Goal: Transaction & Acquisition: Obtain resource

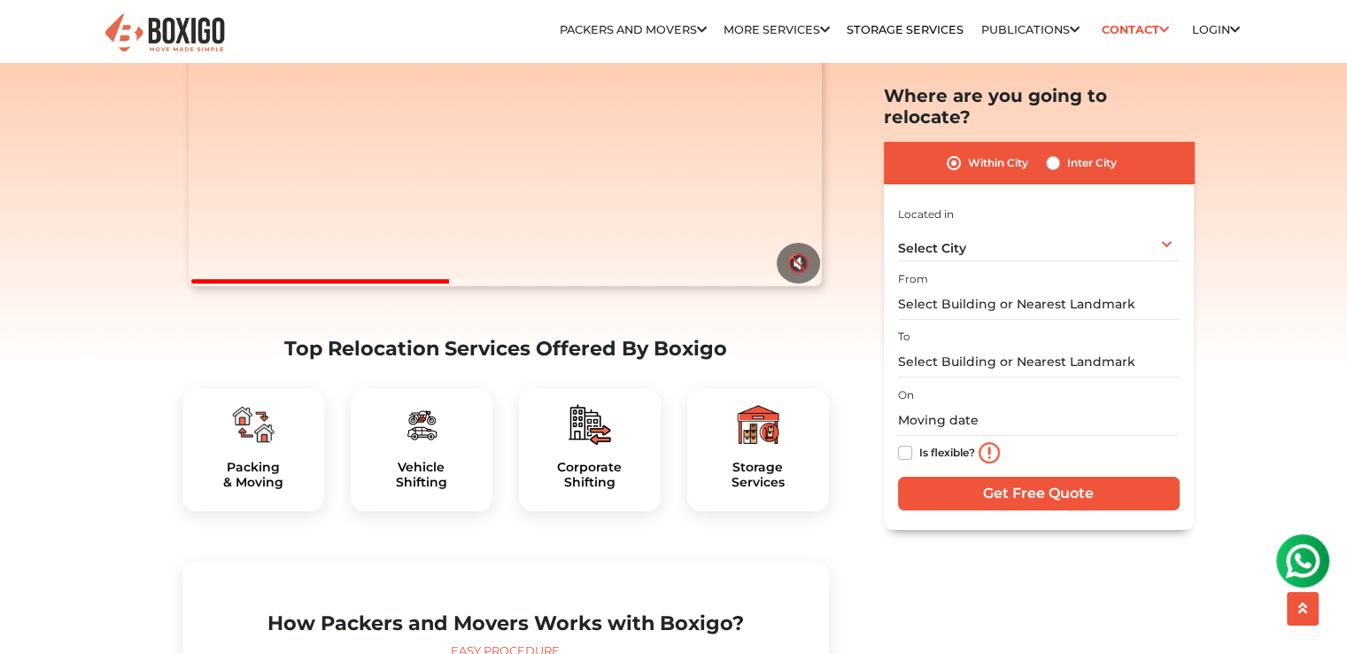
scroll to position [354, 0]
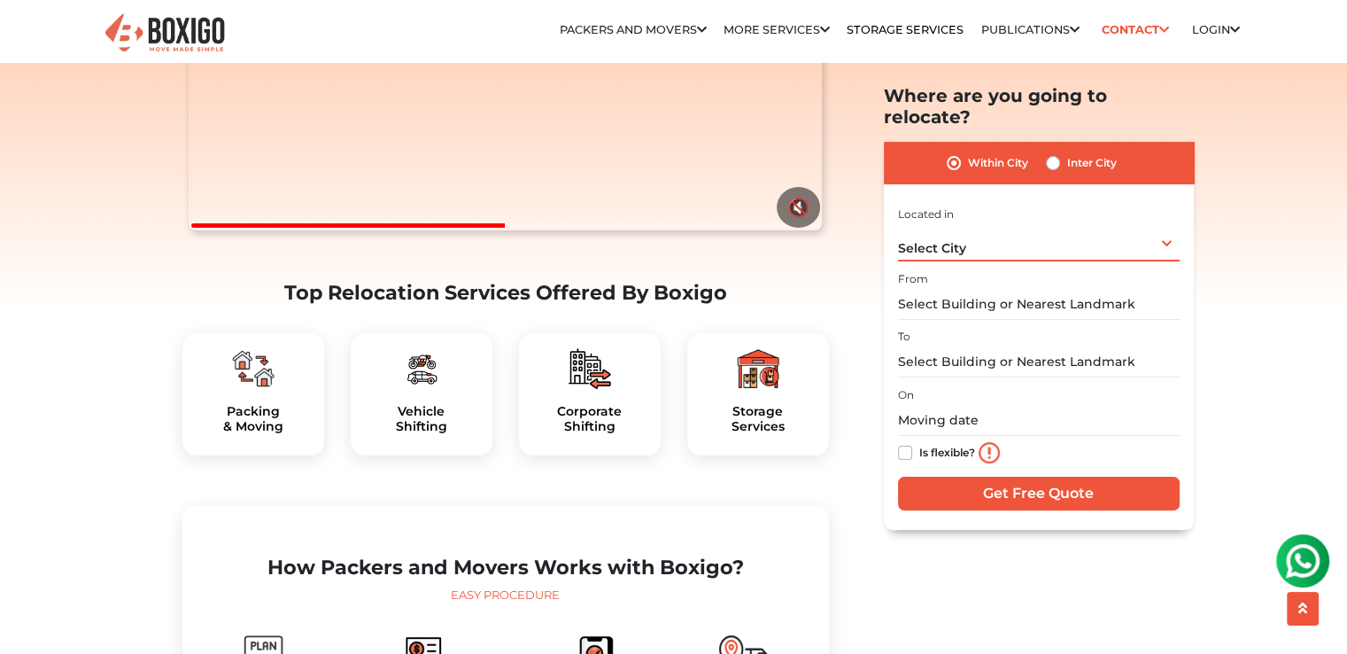
click at [1170, 230] on div "Select City Select City [GEOGRAPHIC_DATA] [GEOGRAPHIC_DATA] [GEOGRAPHIC_DATA] […" at bounding box center [1039, 242] width 282 height 37
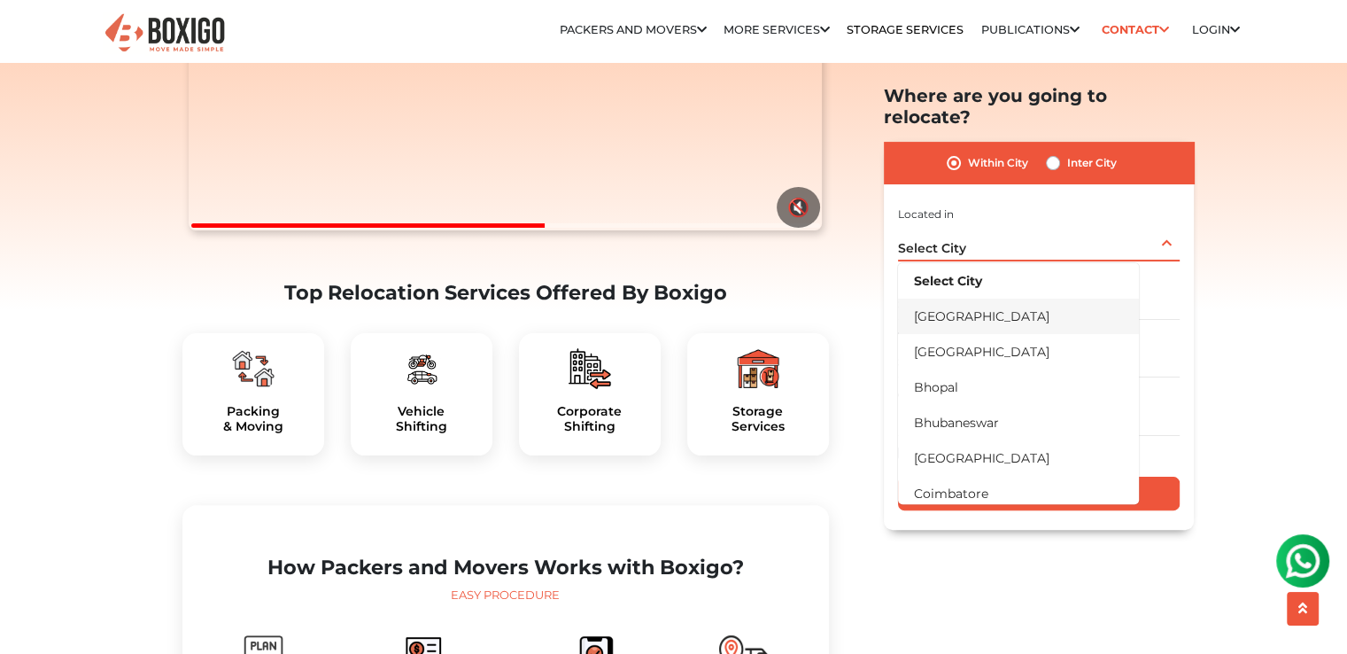
click at [975, 303] on li "[GEOGRAPHIC_DATA]" at bounding box center [1018, 315] width 241 height 35
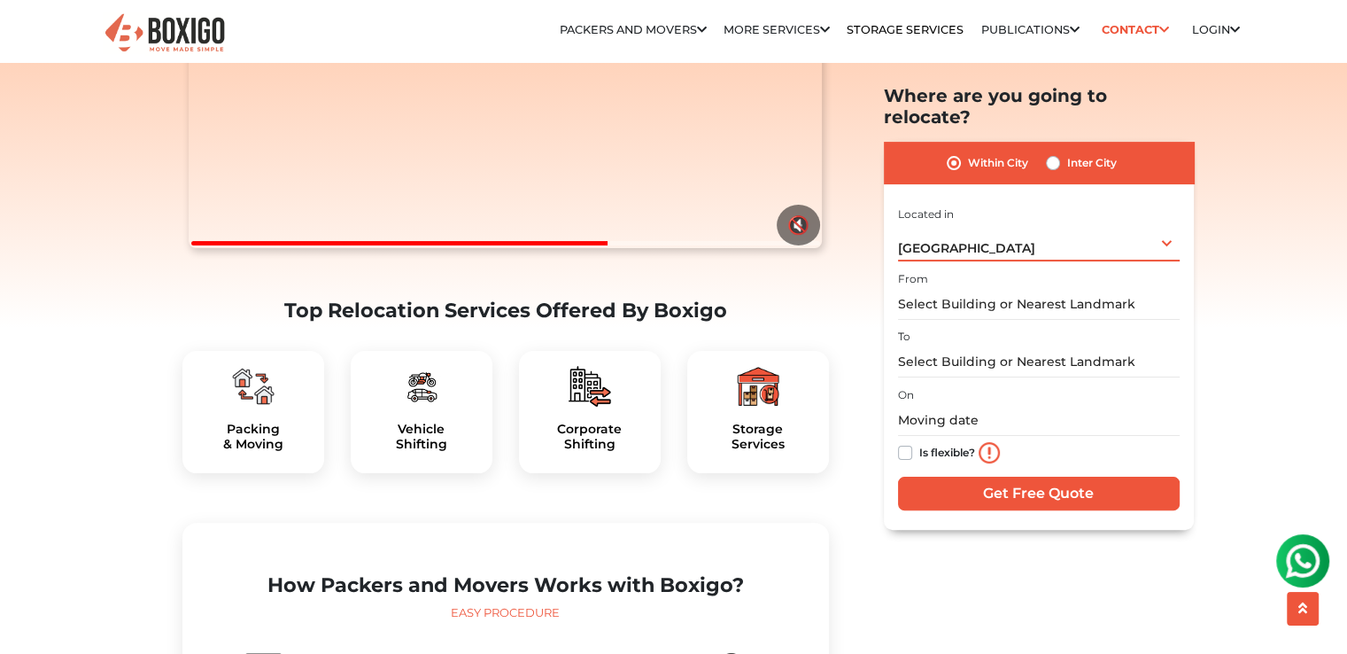
scroll to position [443, 0]
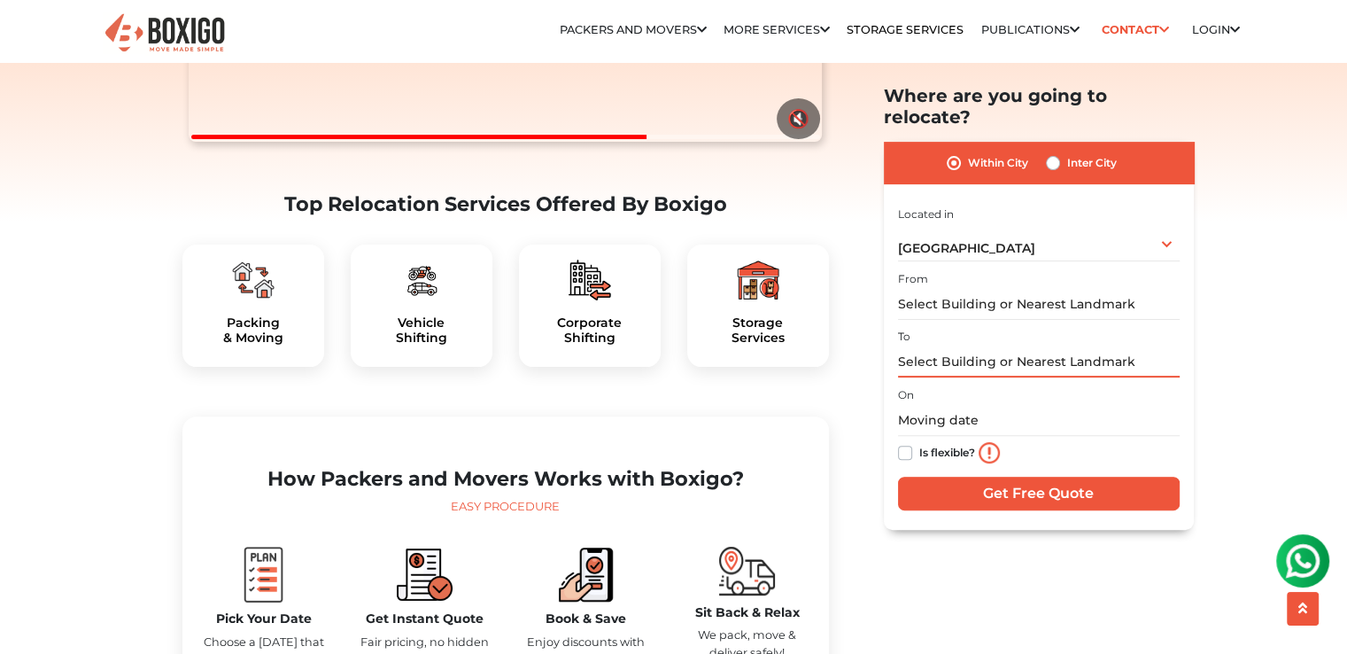
click at [952, 346] on input "text" at bounding box center [1039, 361] width 282 height 31
click at [984, 346] on input "text" at bounding box center [1039, 361] width 282 height 31
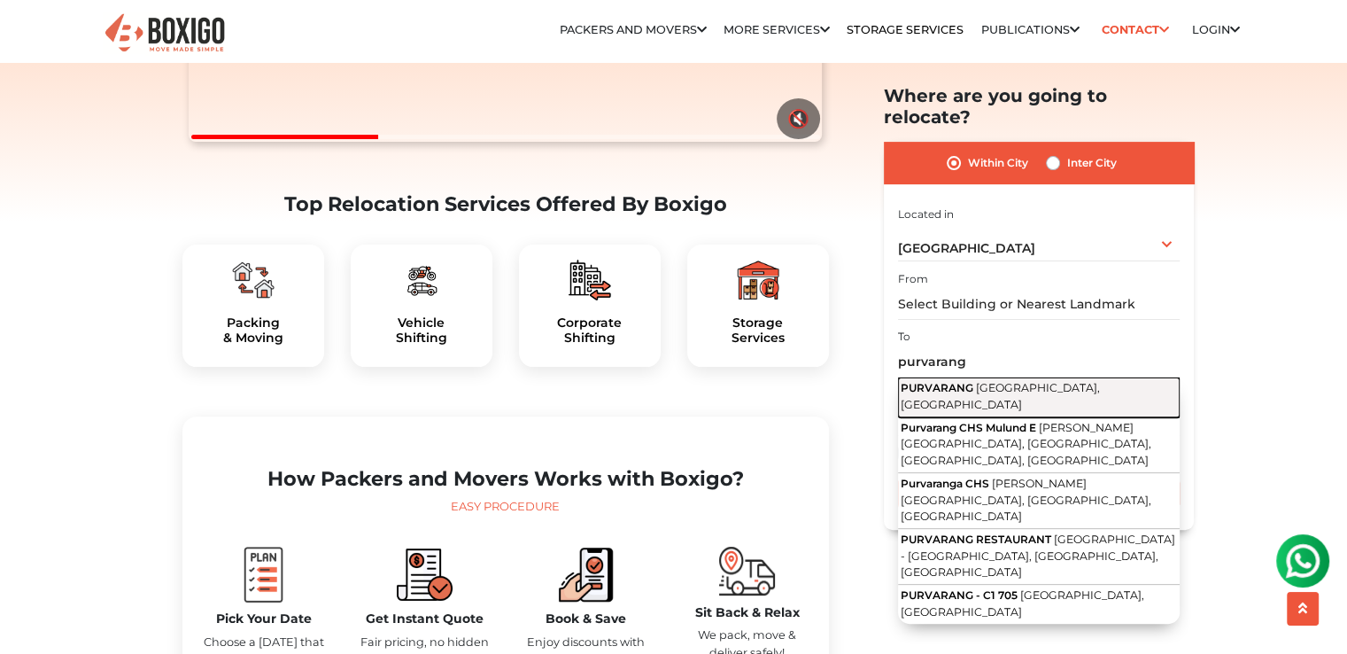
click at [970, 381] on span "PURVARANG" at bounding box center [937, 387] width 73 height 13
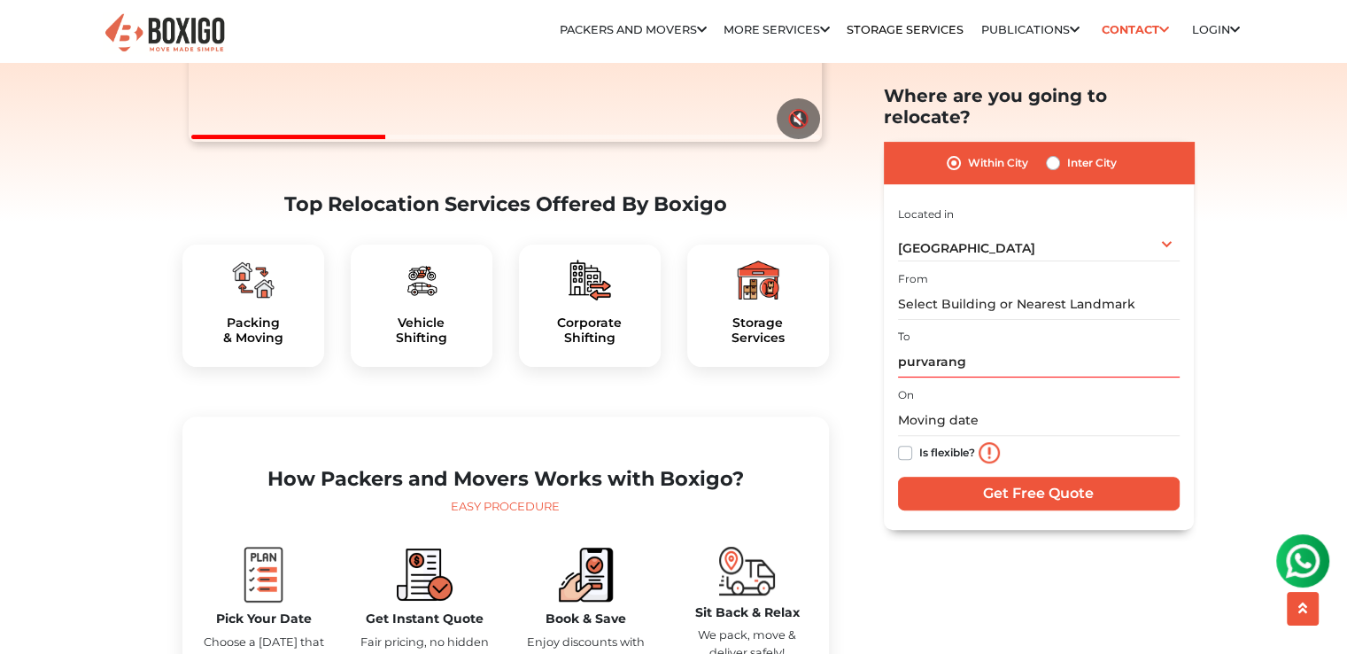
type input "PURVARANG, [GEOGRAPHIC_DATA], [GEOGRAPHIC_DATA]"
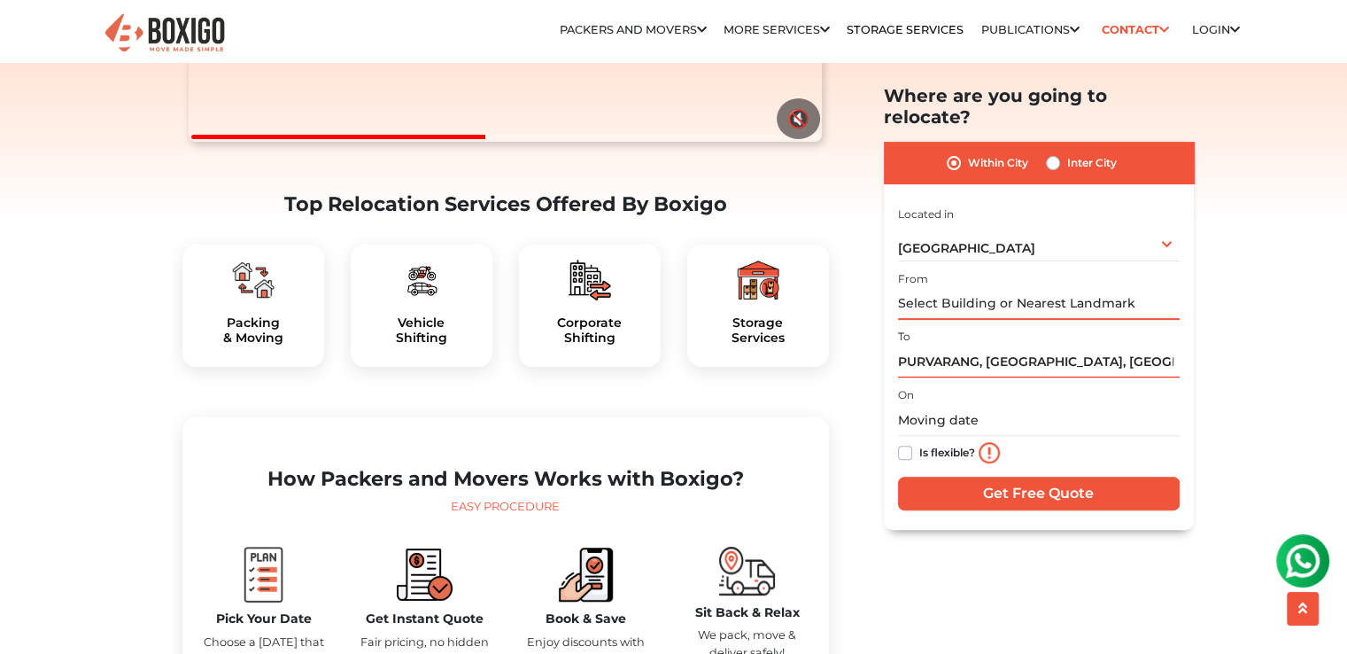
click at [1003, 289] on input "text" at bounding box center [1039, 304] width 282 height 31
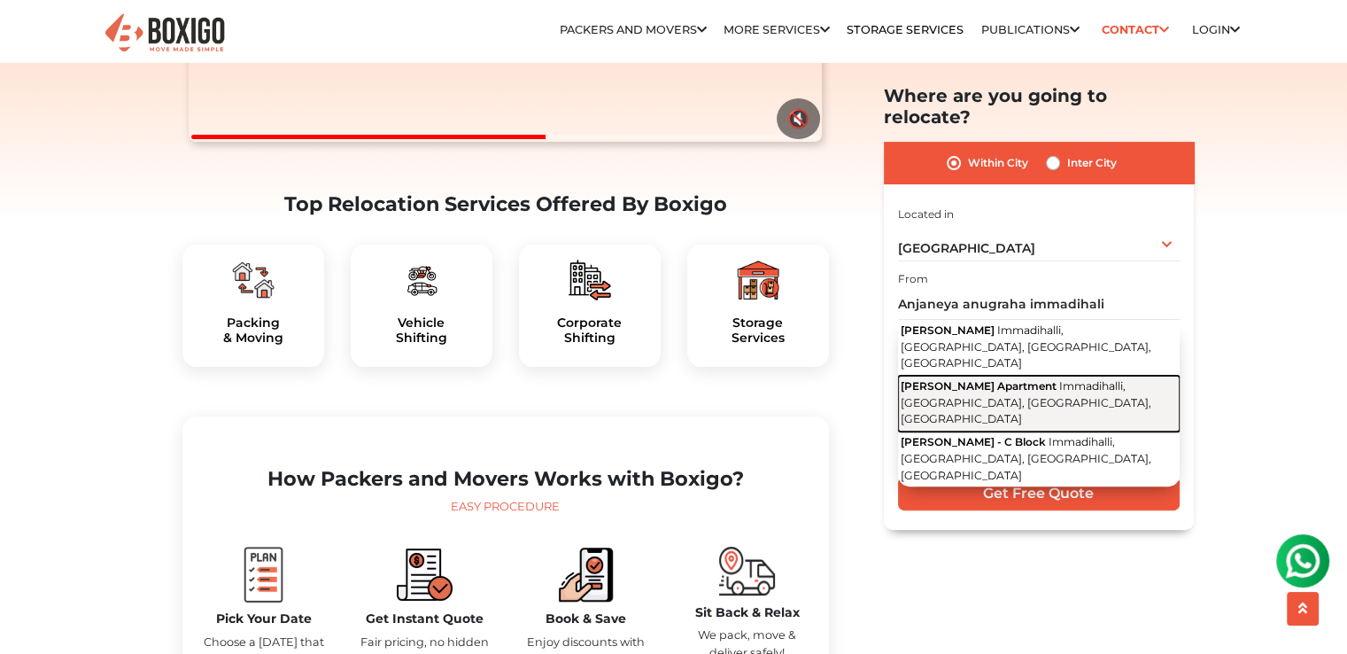
click at [1104, 376] on button "[PERSON_NAME] Apartment [GEOGRAPHIC_DATA], [GEOGRAPHIC_DATA], [GEOGRAPHIC_DATA]…" at bounding box center [1039, 404] width 282 height 56
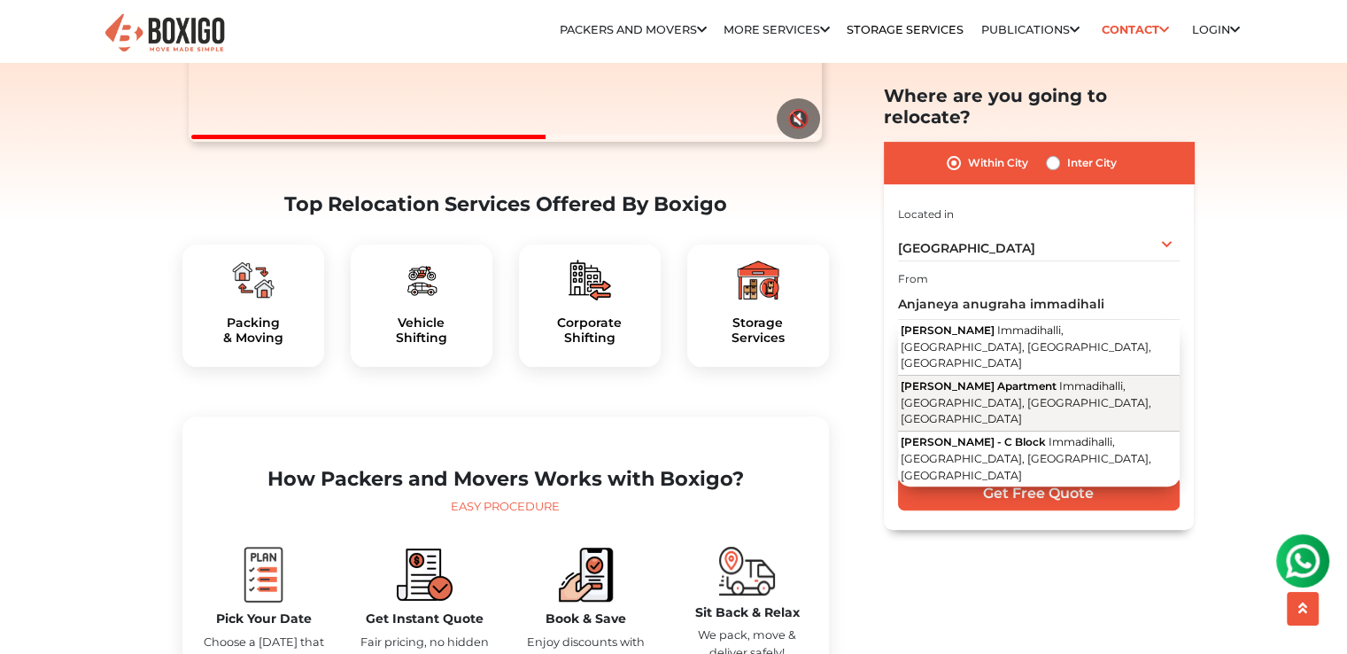
type input "[PERSON_NAME] Apartment, [GEOGRAPHIC_DATA], [GEOGRAPHIC_DATA], [GEOGRAPHIC_DATA…"
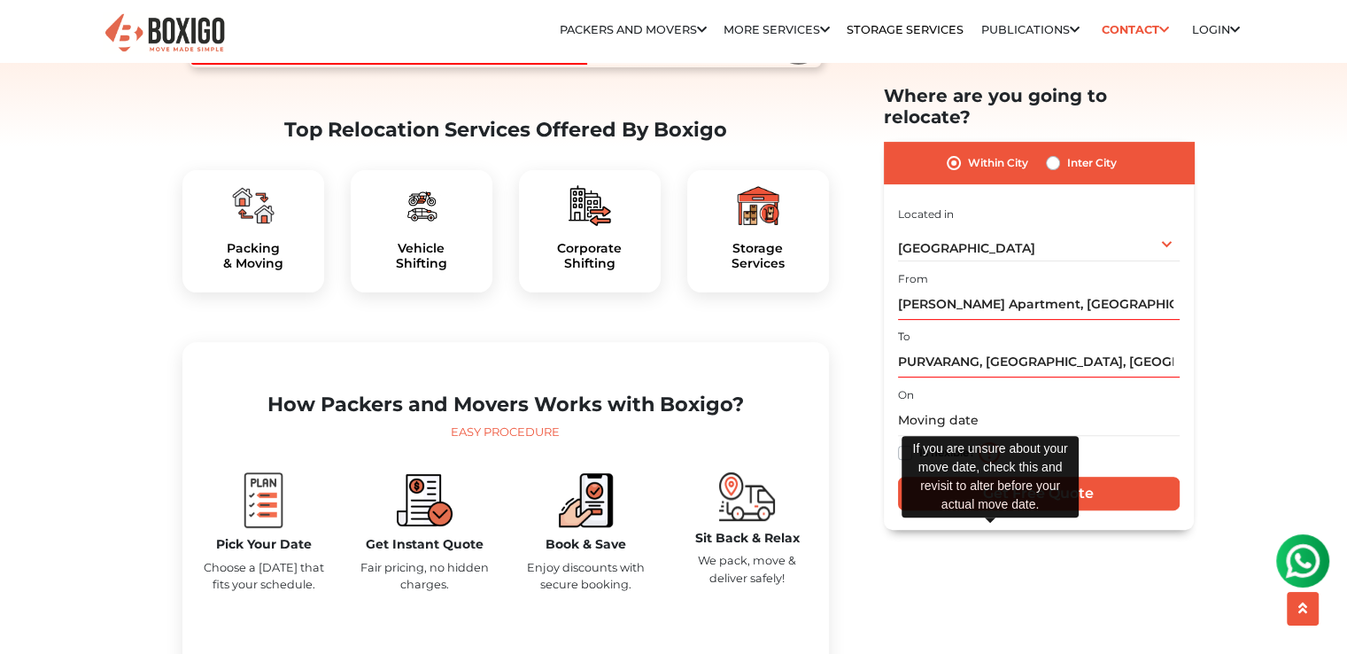
scroll to position [620, 0]
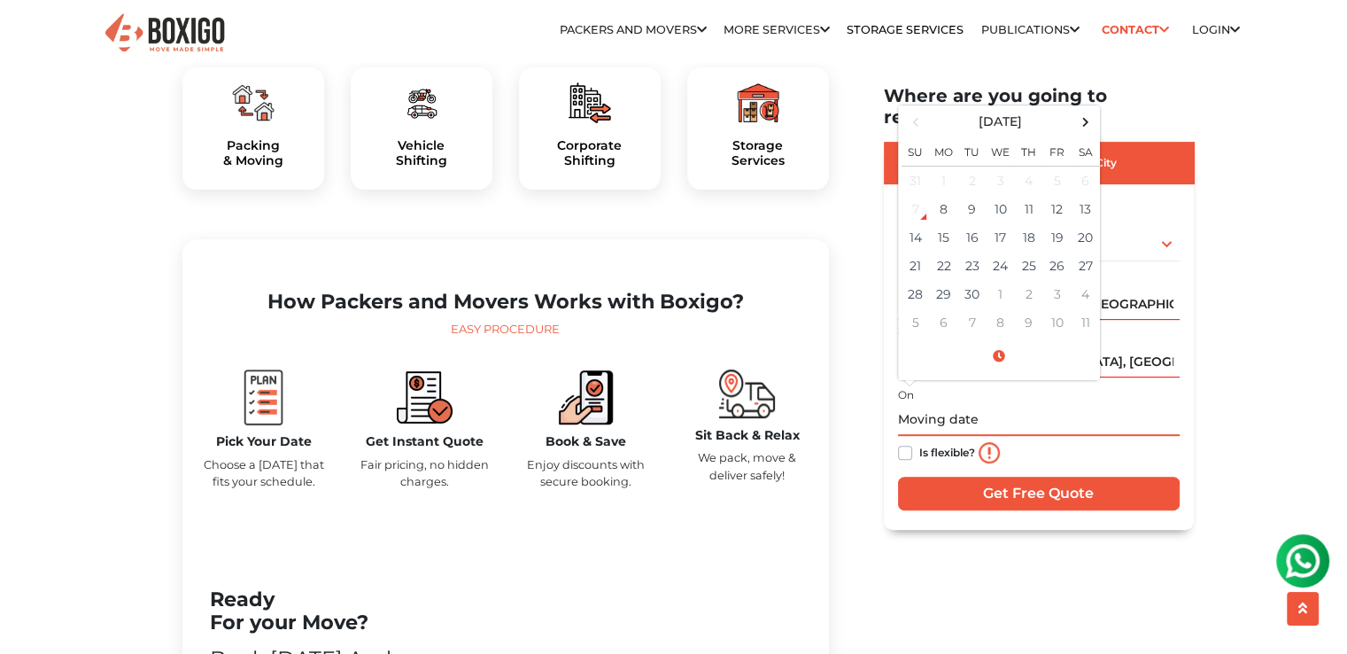
click at [1024, 405] on input "text" at bounding box center [1039, 420] width 282 height 31
click at [916, 223] on td "14" at bounding box center [916, 237] width 28 height 28
drag, startPoint x: 1001, startPoint y: 396, endPoint x: 990, endPoint y: 395, distance: 10.7
click at [1000, 405] on input "[DATE] 12:00 AM" at bounding box center [1039, 420] width 282 height 31
click at [975, 405] on input "[DATE] 12:00 AM" at bounding box center [1039, 420] width 282 height 31
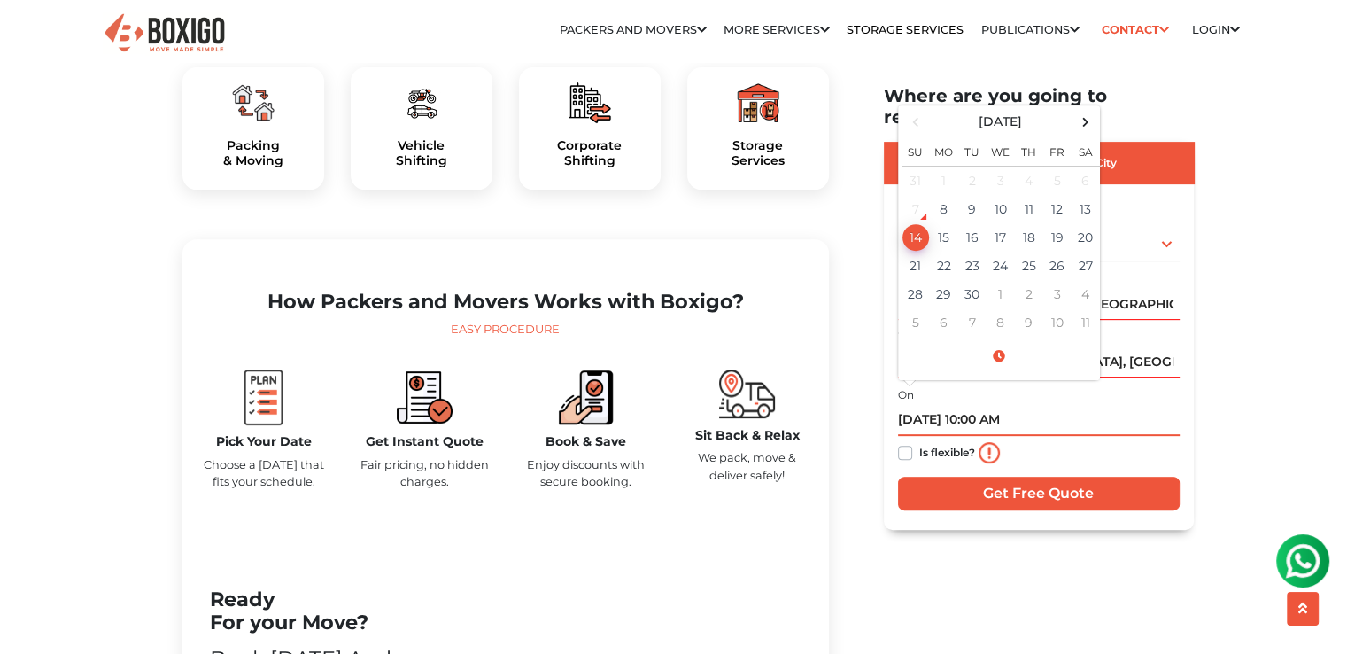
type input "[DATE] 10:00 AM"
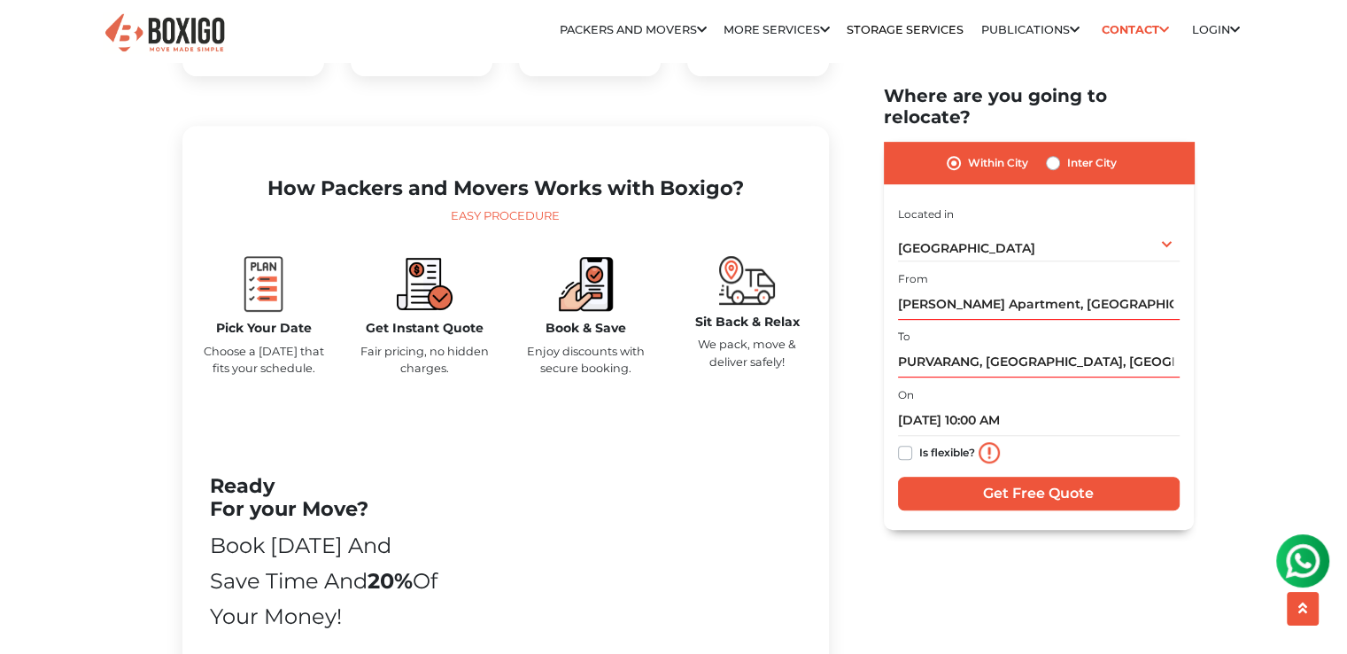
scroll to position [797, 0]
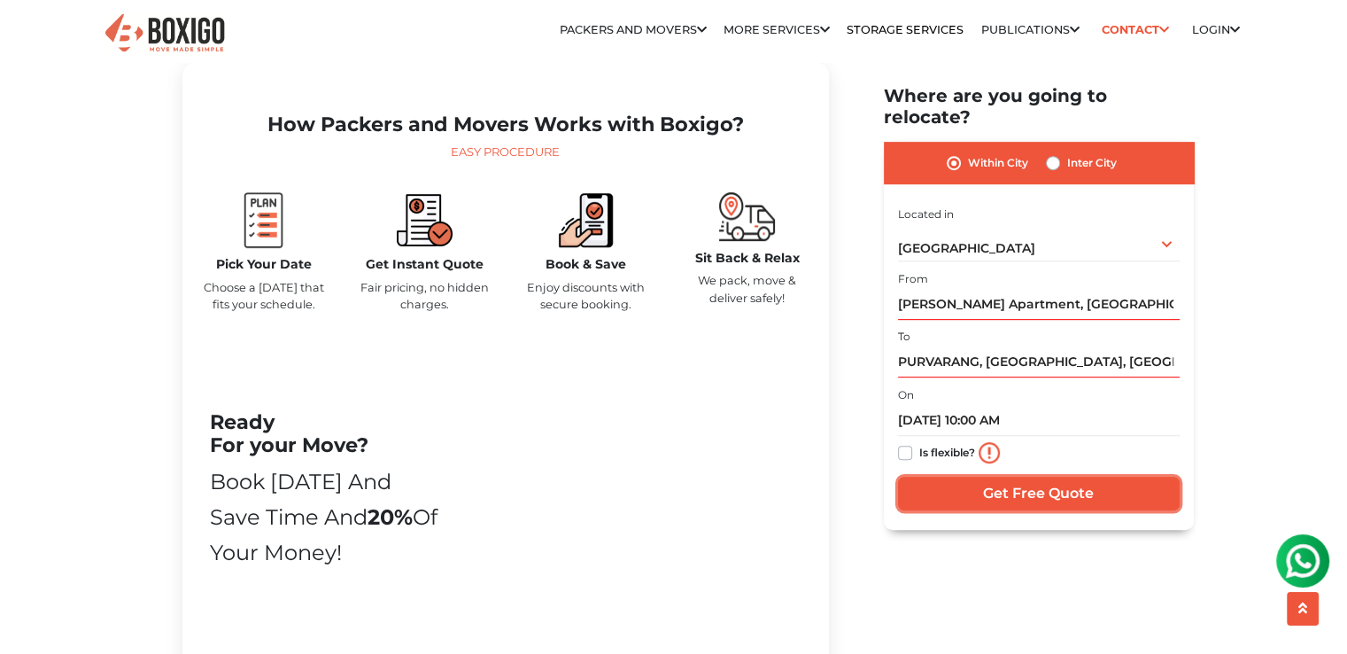
drag, startPoint x: 1052, startPoint y: 485, endPoint x: 1127, endPoint y: 187, distance: 307.6
click at [1127, 203] on div "I am shifting my 1 BHK 2 BHK 3 BHK 3 + BHK FEW ITEMS 1 BHK 1 BHK 2 BHK 3 BHK 3 …" at bounding box center [1039, 359] width 282 height 313
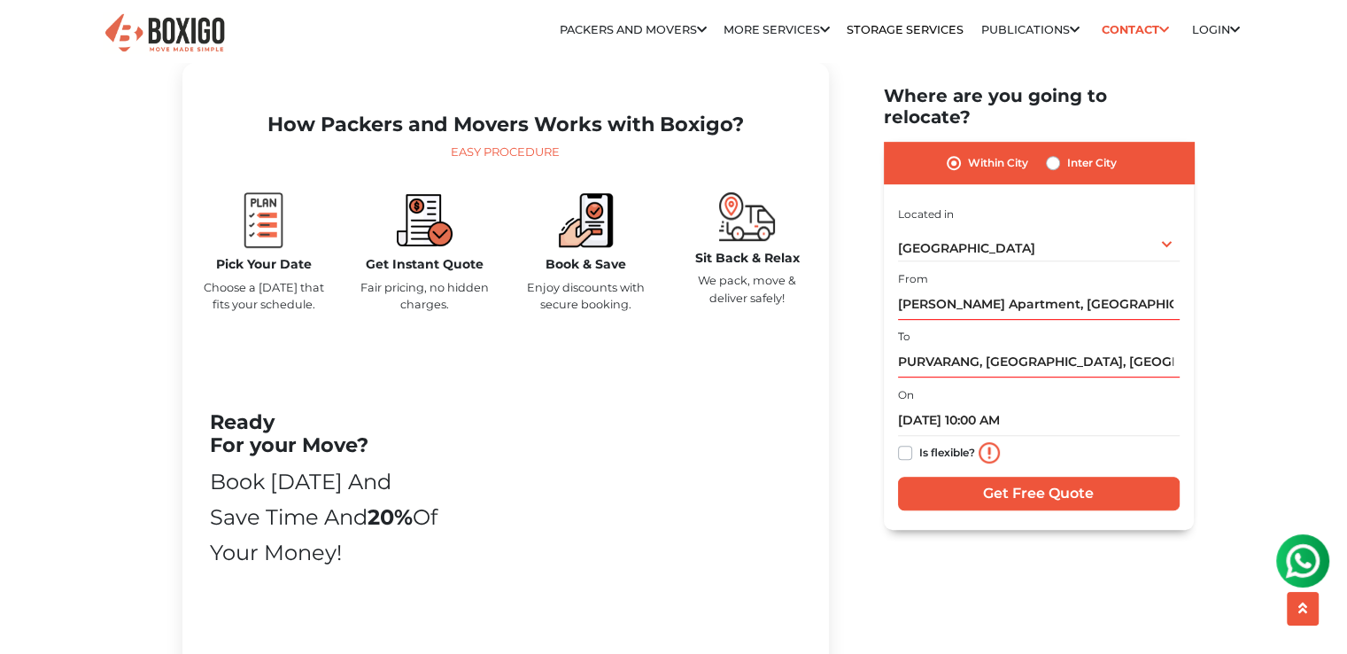
click at [1067, 152] on label "Inter City" at bounding box center [1092, 162] width 50 height 21
click at [1054, 152] on input "Inter City" at bounding box center [1053, 161] width 14 height 18
radio input "true"
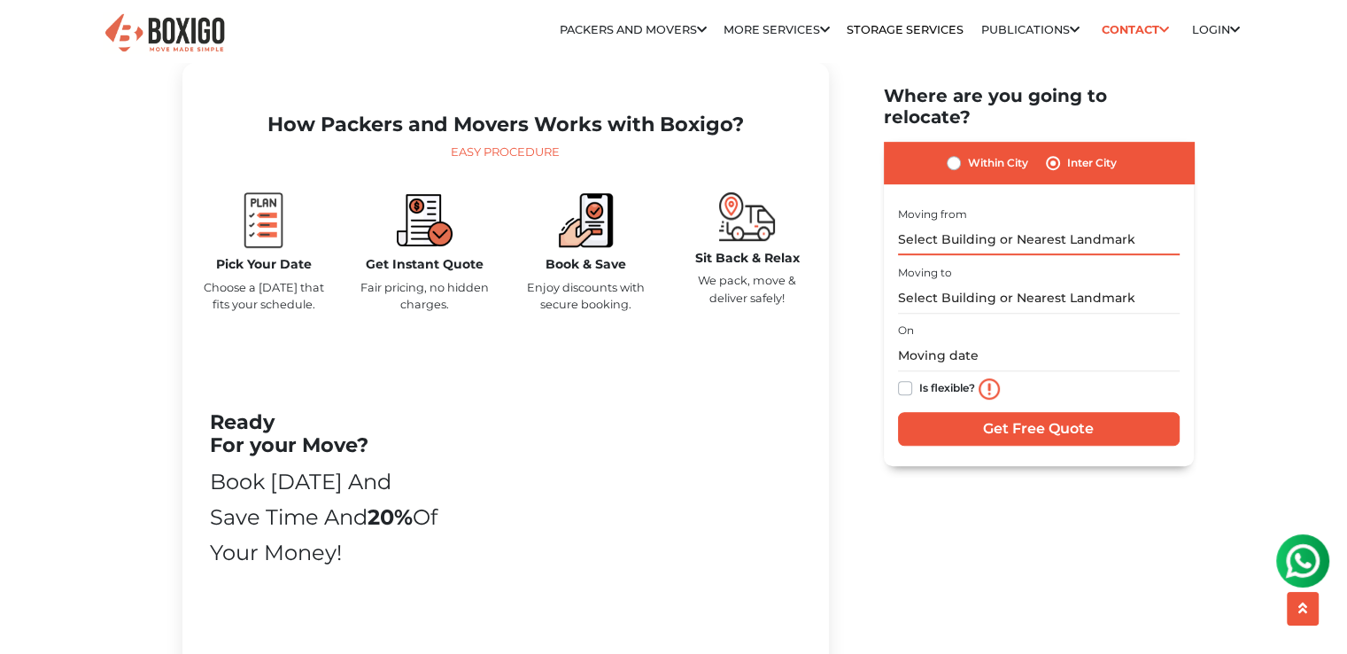
click at [1005, 224] on input "text" at bounding box center [1039, 239] width 282 height 31
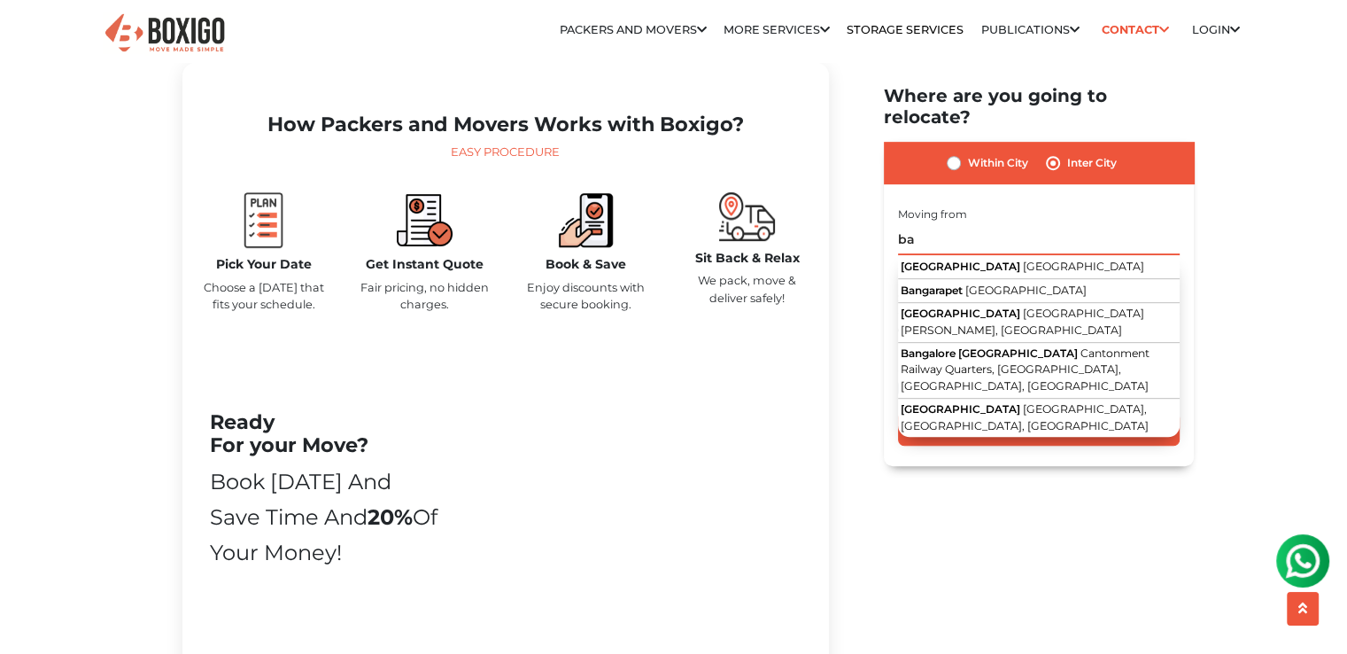
type input "b"
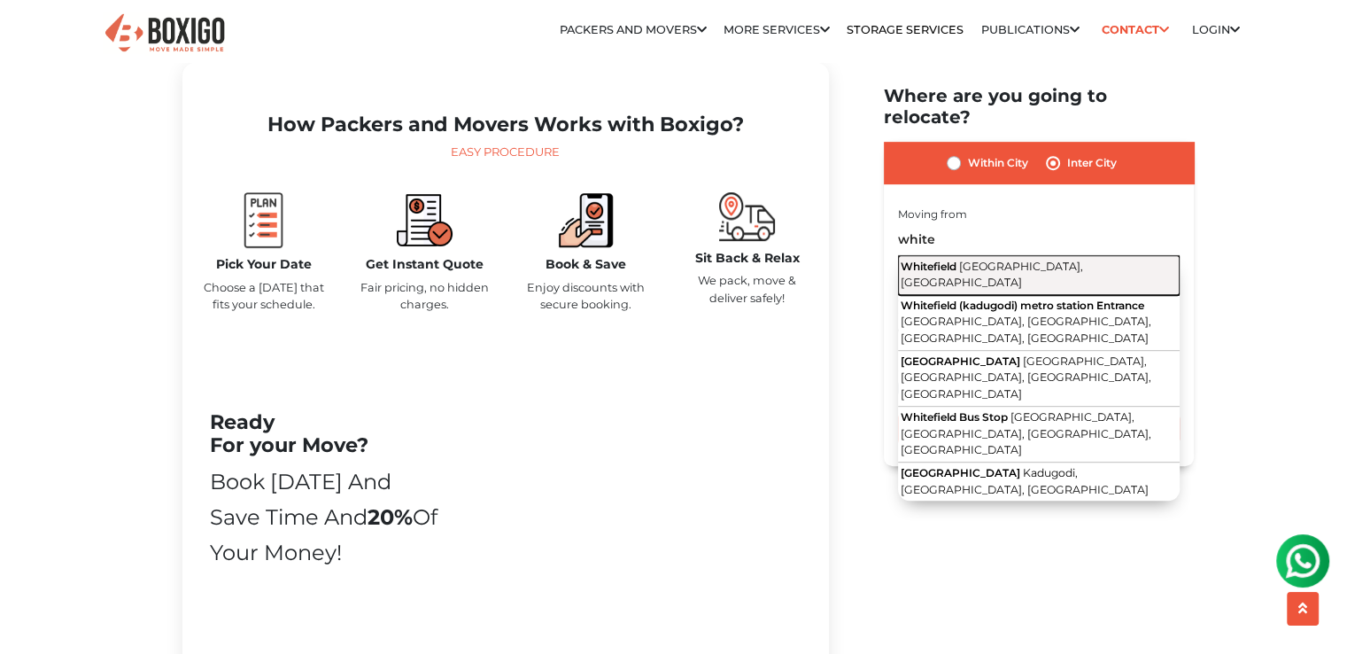
click at [1020, 259] on span "[GEOGRAPHIC_DATA], [GEOGRAPHIC_DATA]" at bounding box center [992, 274] width 182 height 30
type input "[GEOGRAPHIC_DATA], [GEOGRAPHIC_DATA], [GEOGRAPHIC_DATA]"
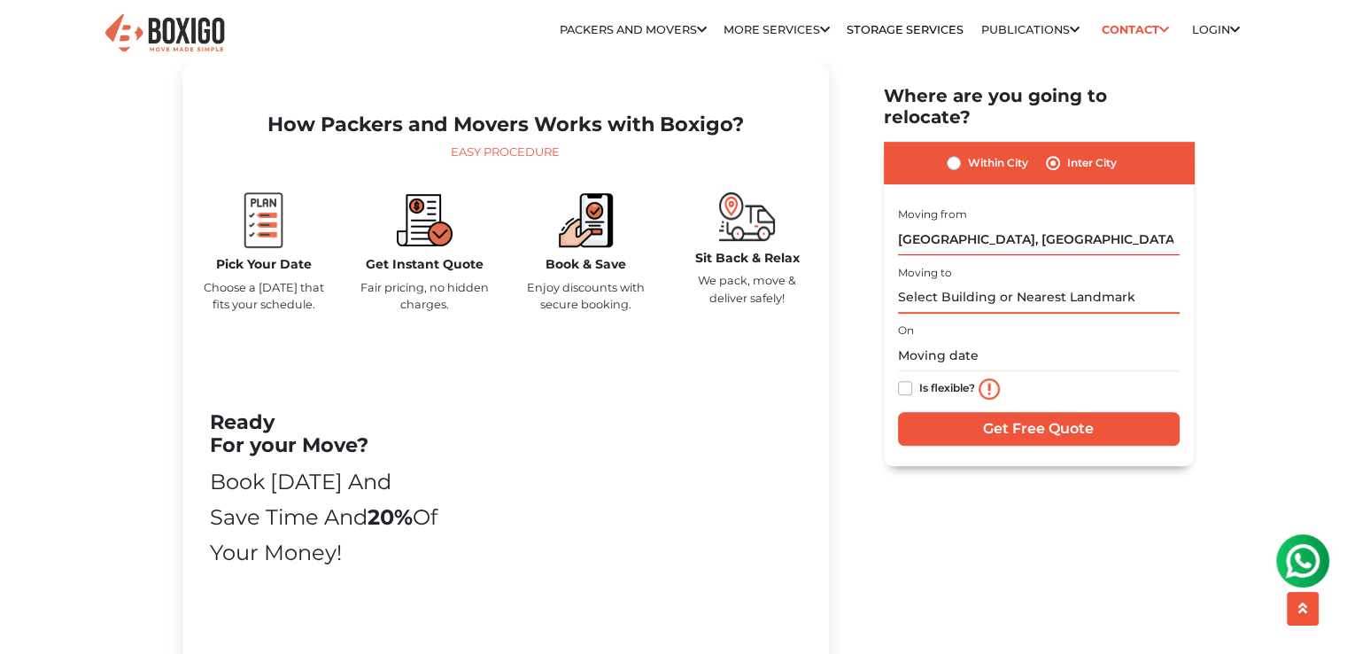
click at [1018, 283] on input "text" at bounding box center [1039, 298] width 282 height 31
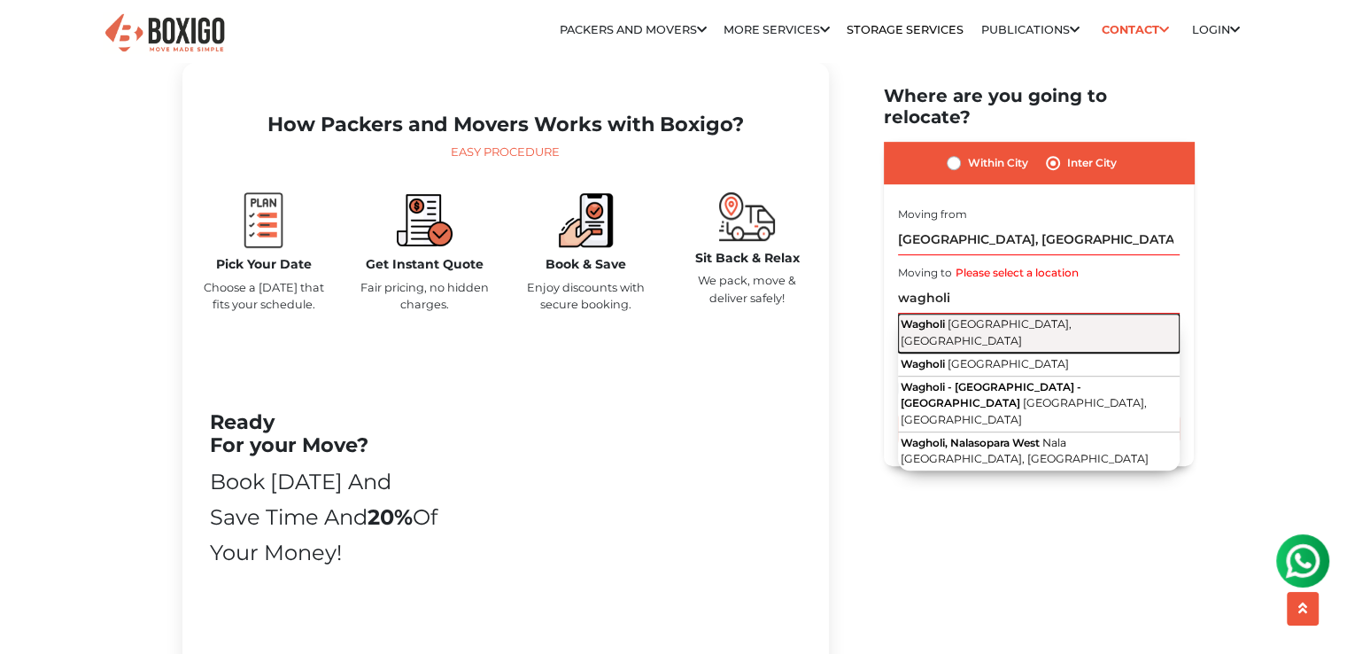
click at [996, 317] on span "[GEOGRAPHIC_DATA], [GEOGRAPHIC_DATA]" at bounding box center [986, 332] width 171 height 30
type input "Wagholi, [GEOGRAPHIC_DATA], [GEOGRAPHIC_DATA]"
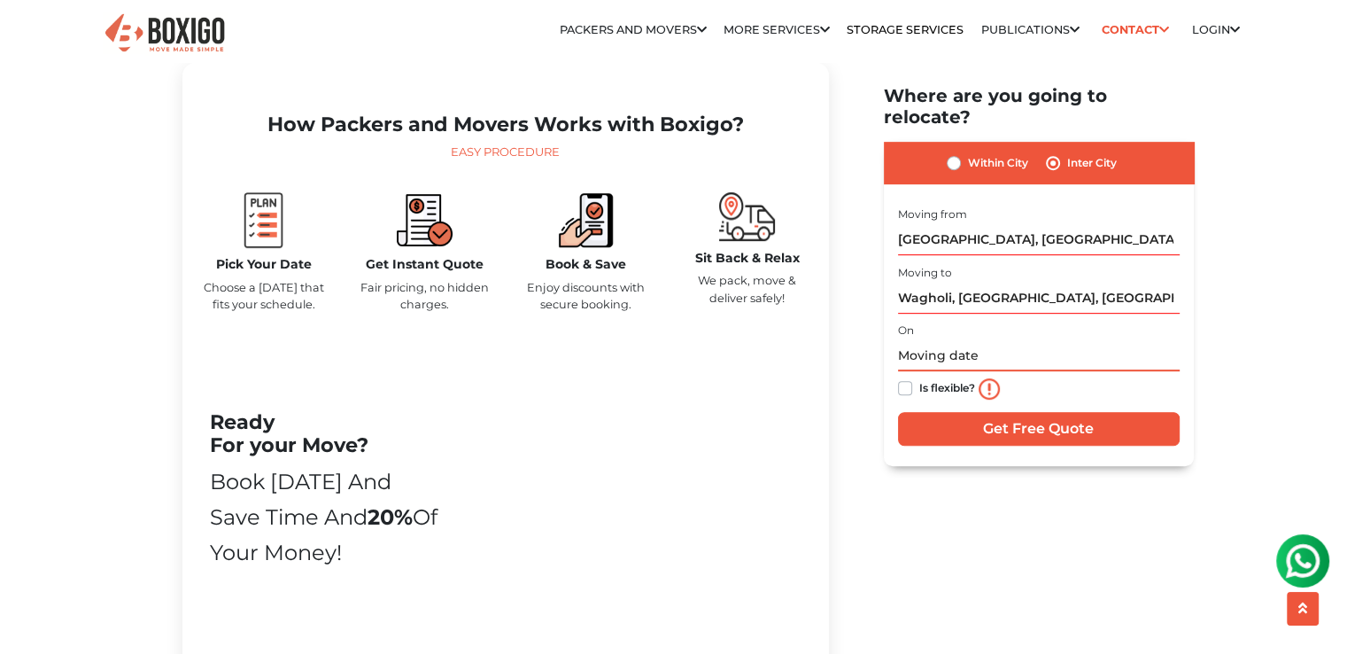
click at [961, 340] on input "text" at bounding box center [1039, 355] width 282 height 31
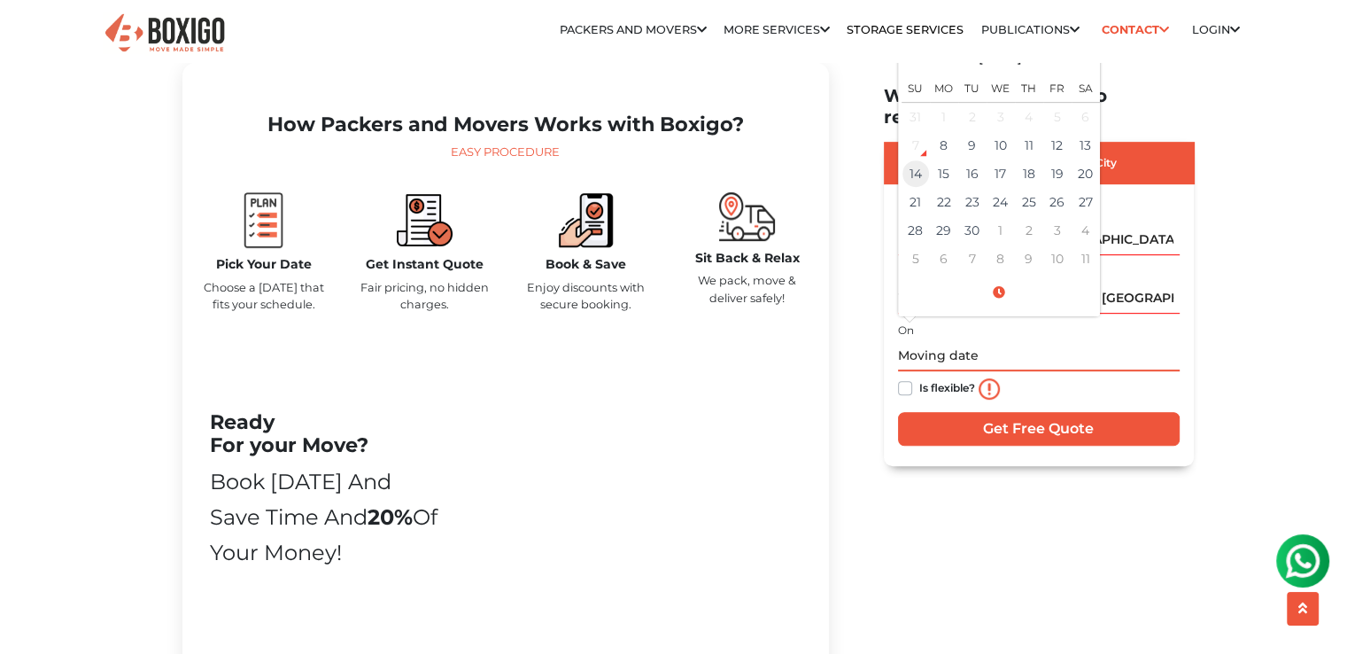
click at [919, 159] on td "14" at bounding box center [916, 173] width 28 height 28
click at [977, 340] on input "[DATE] 12:00 AM" at bounding box center [1039, 355] width 282 height 31
type input "[DATE] 10:00 AM"
drag, startPoint x: 1262, startPoint y: 329, endPoint x: 1098, endPoint y: 335, distance: 163.9
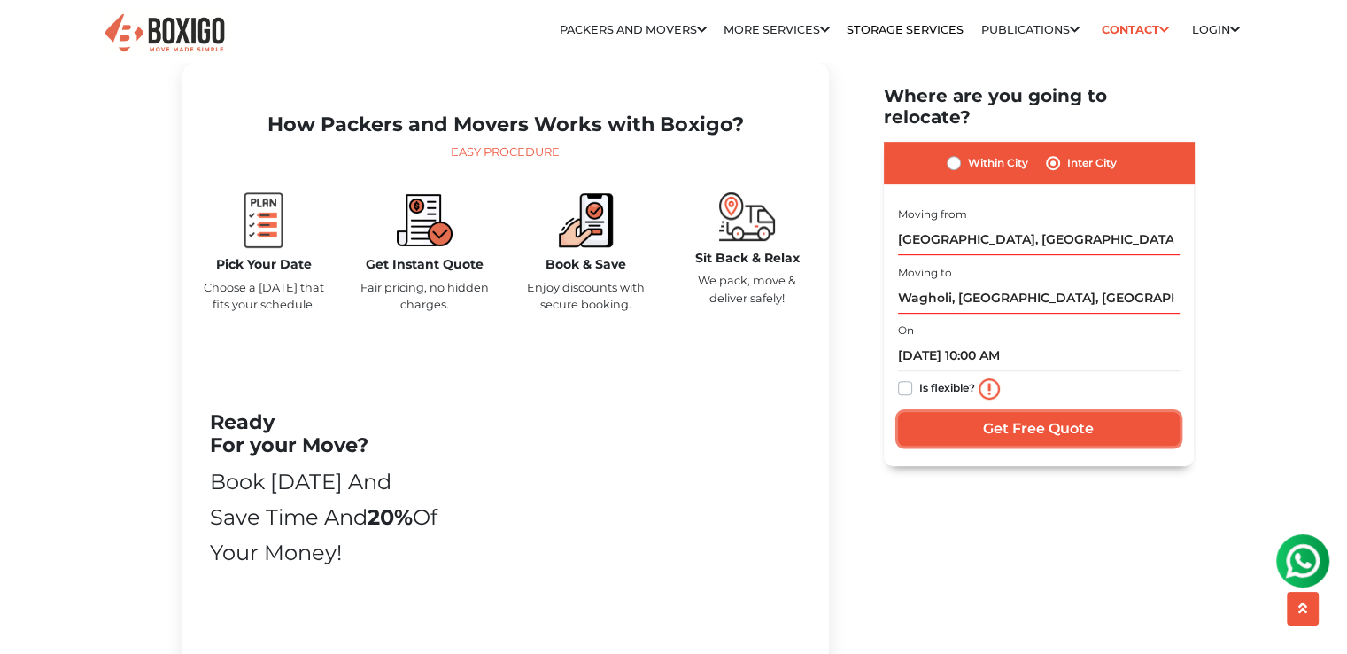
click at [1013, 412] on input "Get Free Quote" at bounding box center [1039, 429] width 282 height 34
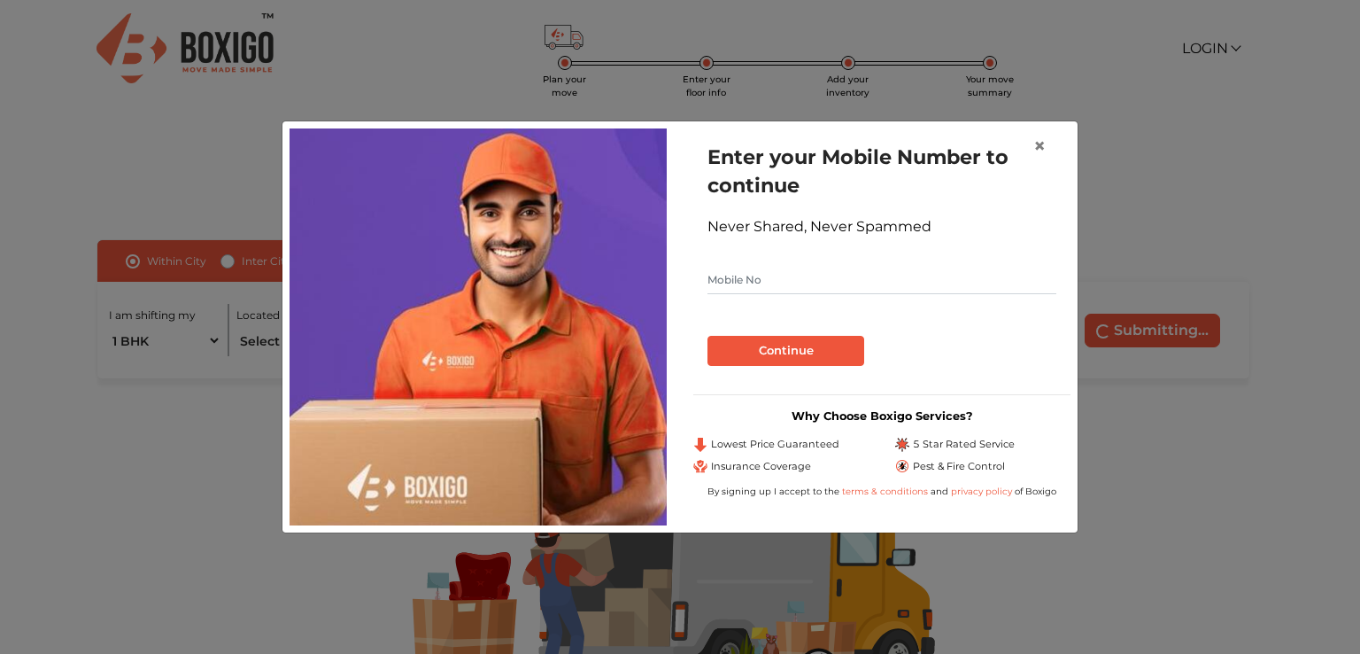
click at [883, 289] on input "text" at bounding box center [882, 280] width 349 height 28
type input "9975855682"
click at [744, 360] on button "Continue" at bounding box center [786, 351] width 157 height 30
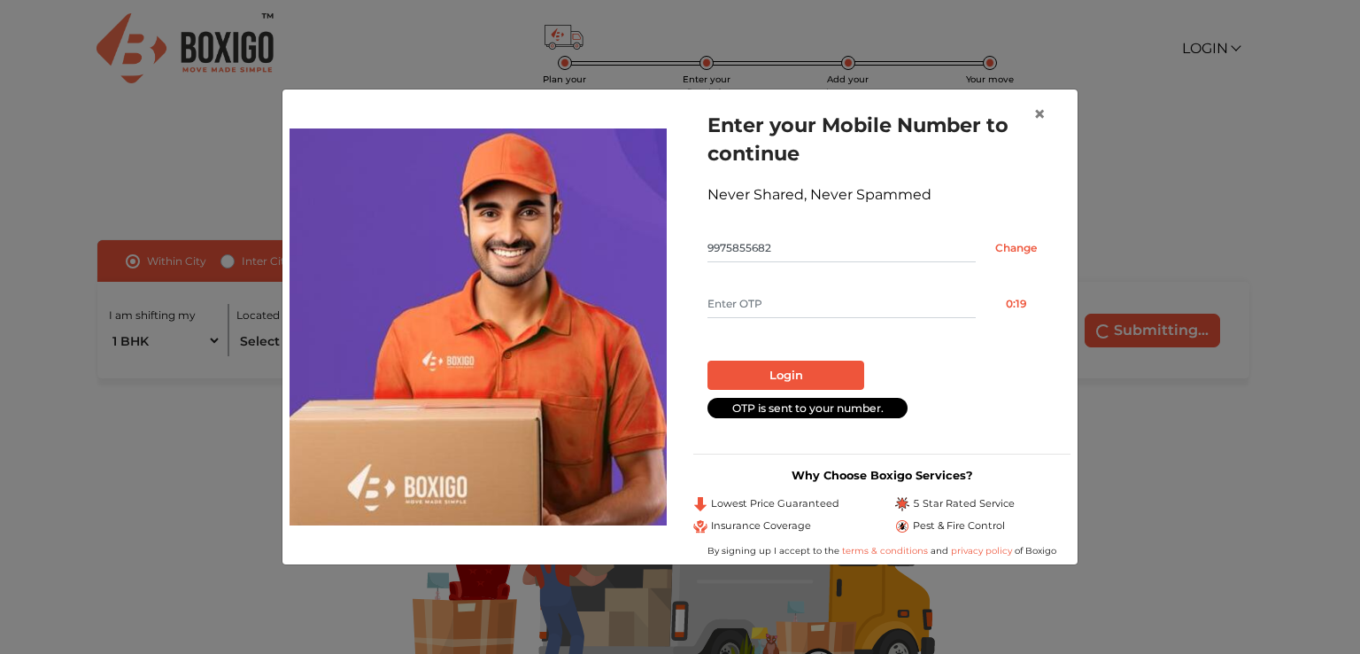
click at [889, 314] on input "text" at bounding box center [842, 304] width 268 height 28
type input "1065"
click at [843, 376] on button "Login" at bounding box center [786, 375] width 157 height 30
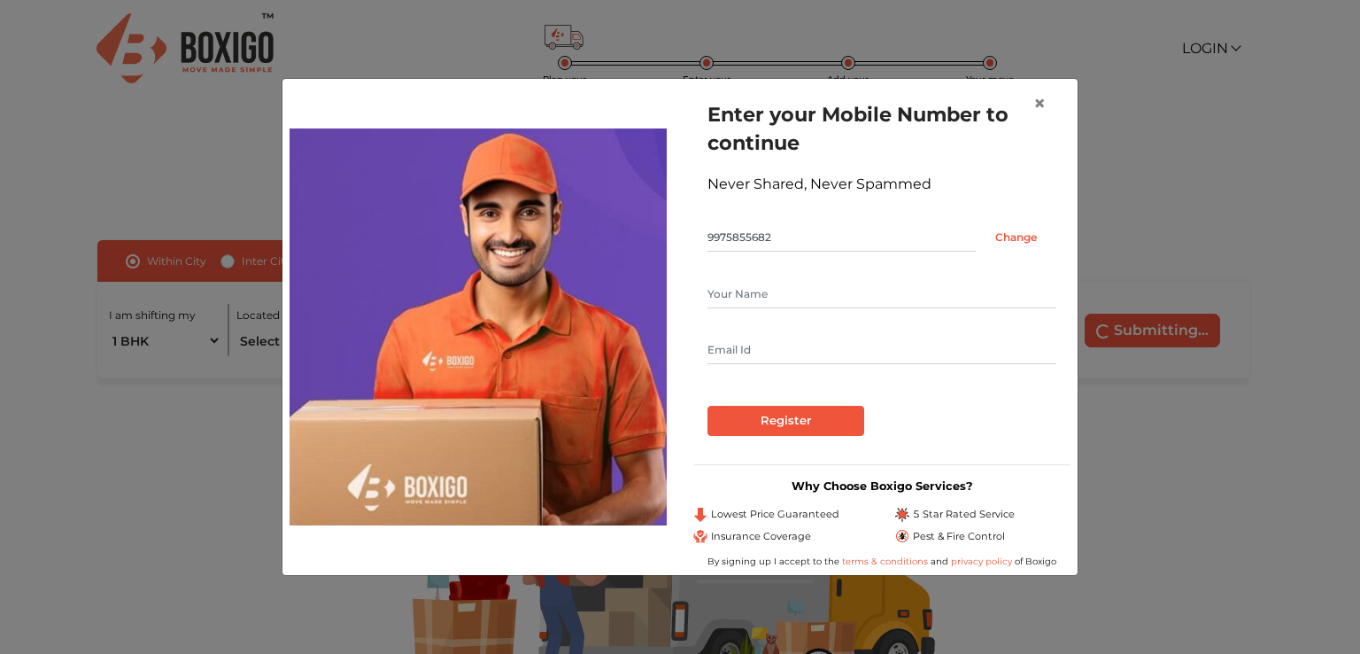
click at [848, 298] on input "text" at bounding box center [882, 294] width 349 height 28
type input "Biswa Ranjan Swain"
click at [818, 350] on input "text" at bounding box center [882, 350] width 349 height 28
type input "biswaranjan19@gmail.com"
click at [846, 415] on input "Register" at bounding box center [786, 421] width 157 height 30
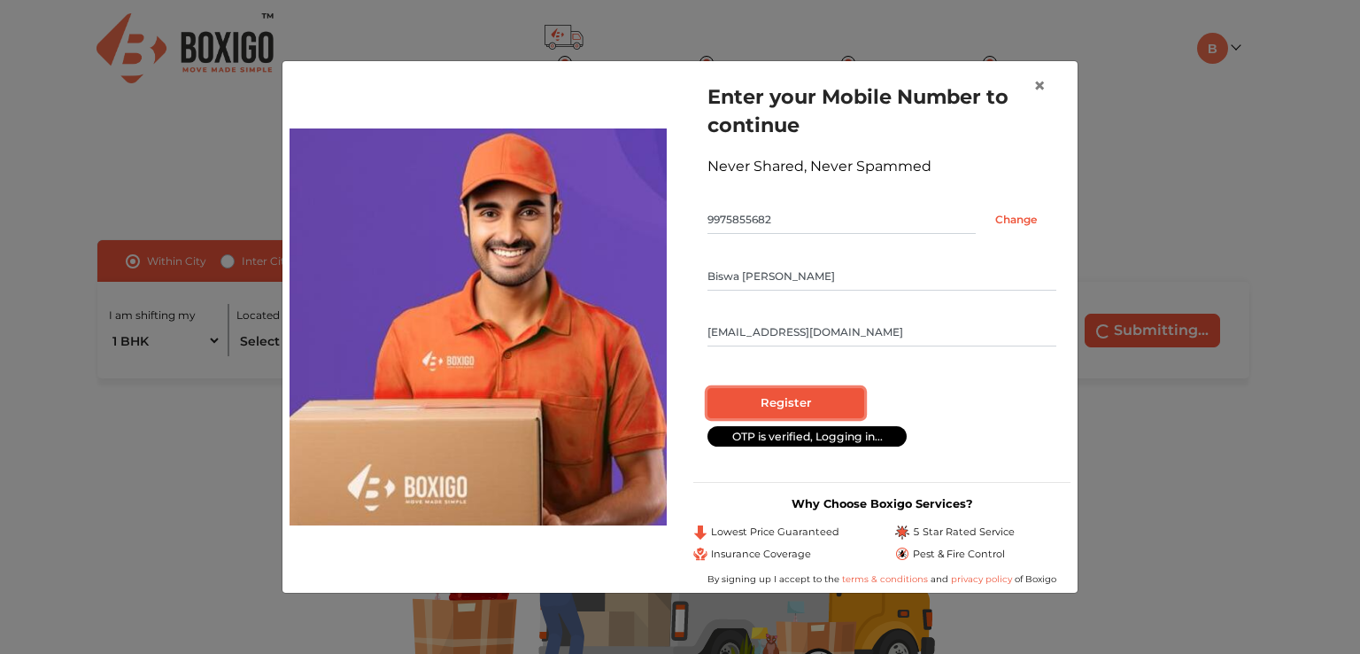
radio input "false"
radio input "true"
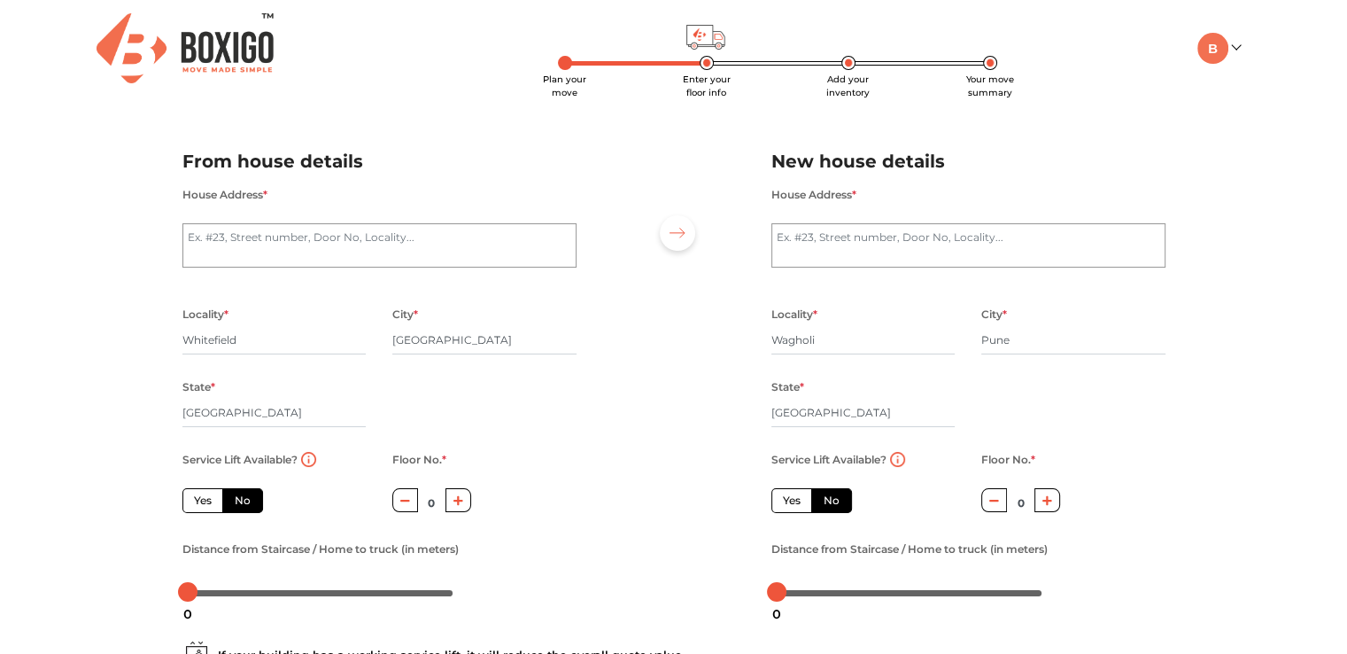
click at [202, 504] on label "Yes" at bounding box center [202, 500] width 41 height 25
click at [202, 504] on input "Yes" at bounding box center [200, 498] width 12 height 12
radio input "true"
